Goal: Information Seeking & Learning: Check status

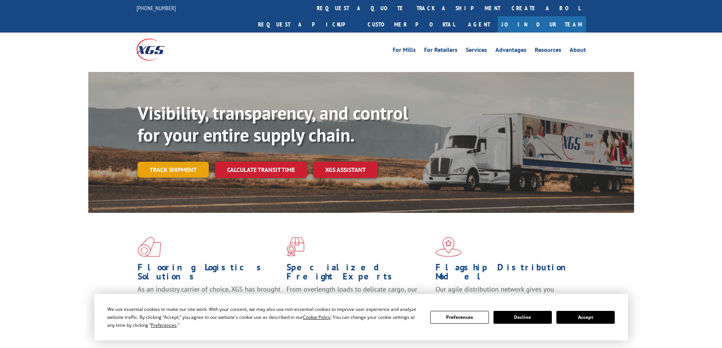
click at [175, 162] on link "Track shipment" at bounding box center [173, 170] width 71 height 16
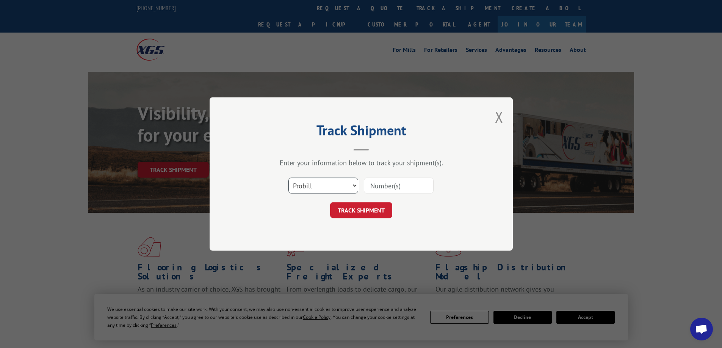
drag, startPoint x: 352, startPoint y: 185, endPoint x: 352, endPoint y: 193, distance: 7.6
click at [352, 185] on select "Select category... Probill BOL PO" at bounding box center [324, 186] width 70 height 16
select select "bol"
click at [289, 178] on select "Select category... Probill BOL PO" at bounding box center [324, 186] width 70 height 16
click at [384, 185] on input at bounding box center [399, 186] width 70 height 16
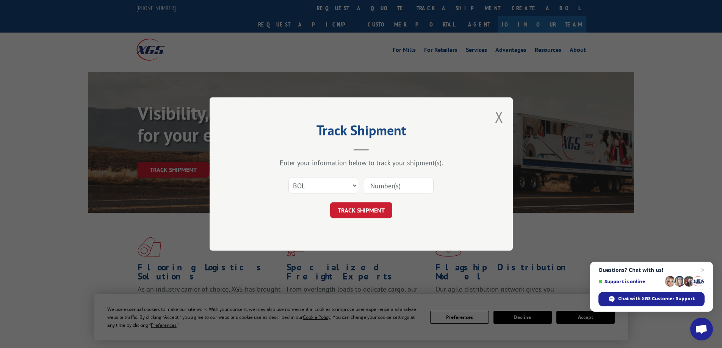
paste input "7041387"
type input "7041387"
click at [356, 209] on button "TRACK SHIPMENT" at bounding box center [361, 210] width 62 height 16
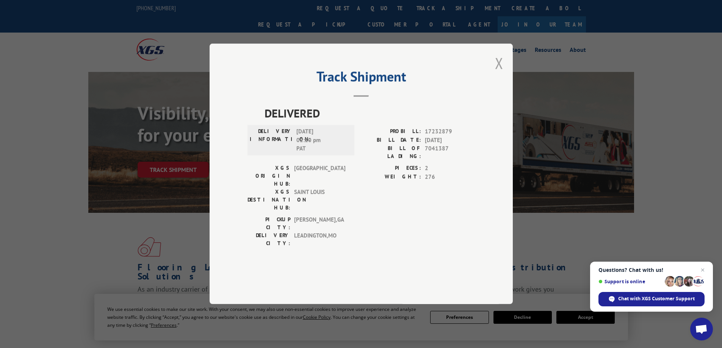
click at [500, 73] on button "Close modal" at bounding box center [499, 63] width 8 height 20
